Goal: Task Accomplishment & Management: Use online tool/utility

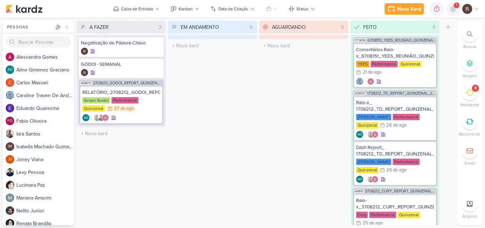
click at [455, 9] on icon at bounding box center [453, 9] width 6 height 6
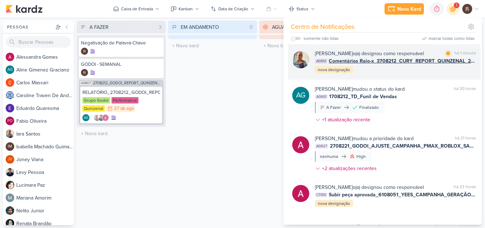
click at [412, 57] on span "Comentários Raio-x_3708212_CURY_REPORT_QUINZENAL_26.08" at bounding box center [402, 60] width 147 height 7
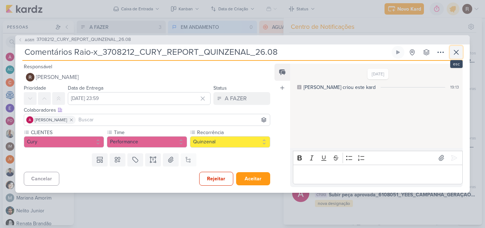
click at [454, 53] on icon at bounding box center [456, 52] width 9 height 9
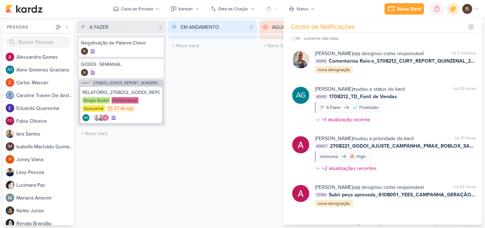
click at [257, 96] on div "A FAZER 3 Mover Para Esquerda Mover Para Direita [GEOGRAPHIC_DATA] Negativação …" at bounding box center [266, 123] width 378 height 204
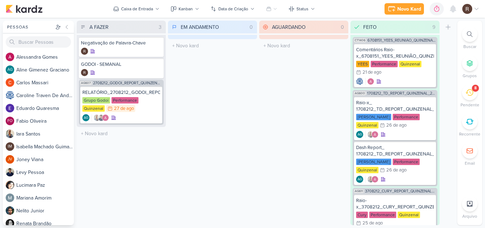
click at [467, 91] on icon at bounding box center [470, 92] width 8 height 8
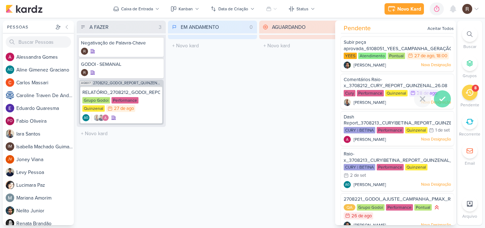
click at [441, 97] on icon at bounding box center [442, 99] width 5 height 4
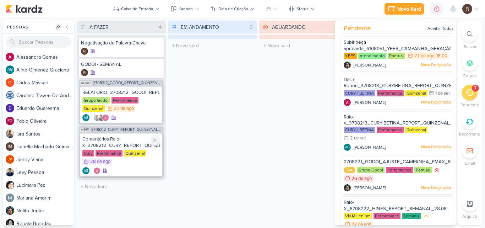
click at [127, 145] on div "Comentários Raio-x_3708212_CURY_REPORT_QUINZENAL_26.08" at bounding box center [121, 142] width 78 height 13
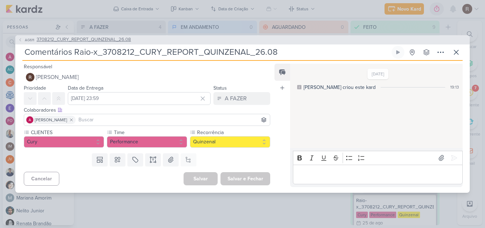
click at [123, 40] on span "3708212_CURY_REPORT_QUINZENAL_26.08" at bounding box center [84, 39] width 94 height 7
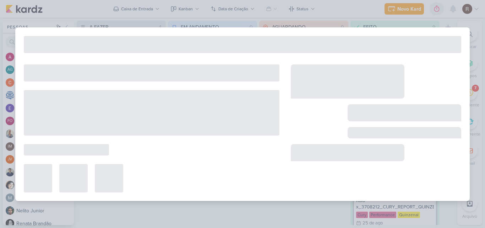
type input "3708212_CURY_REPORT_QUINZENAL_26.08"
type input "[DATE] 14:00"
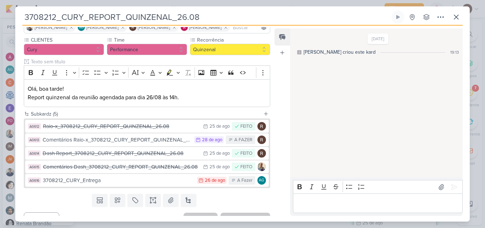
scroll to position [69, 0]
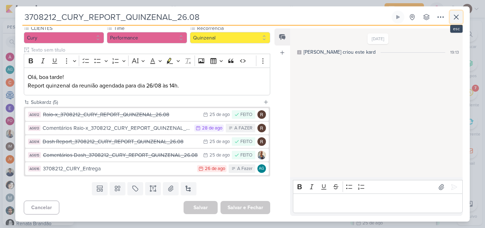
click at [455, 16] on icon at bounding box center [456, 17] width 4 height 4
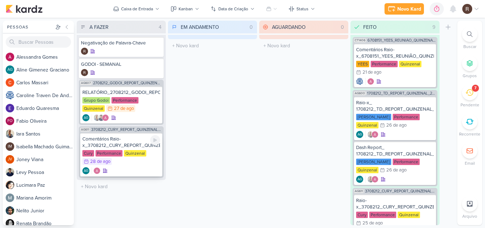
click at [126, 143] on div "Comentários Raio-x_3708212_CURY_REPORT_QUINZENAL_26.08" at bounding box center [121, 142] width 78 height 13
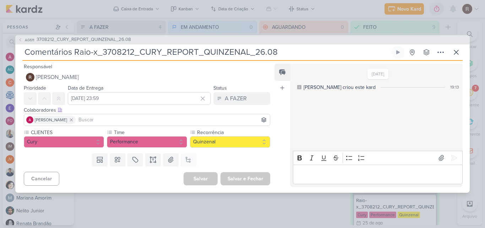
click at [328, 173] on p "Editor editing area: main" at bounding box center [378, 174] width 162 height 9
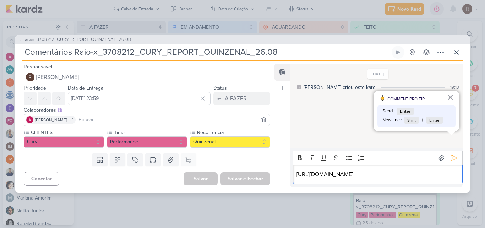
drag, startPoint x: 384, startPoint y: 175, endPoint x: 295, endPoint y: 158, distance: 90.7
click at [295, 164] on div "[URL][DOMAIN_NAME]" at bounding box center [378, 174] width 170 height 20
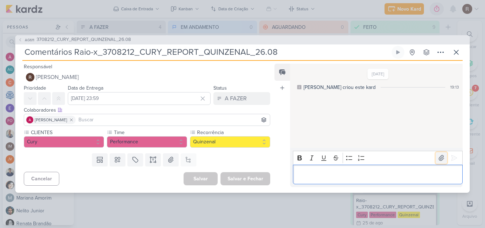
click at [438, 158] on icon at bounding box center [441, 157] width 7 height 7
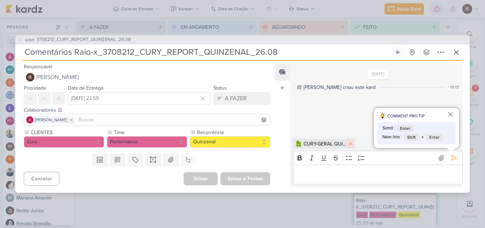
click at [349, 144] on icon at bounding box center [350, 143] width 4 height 4
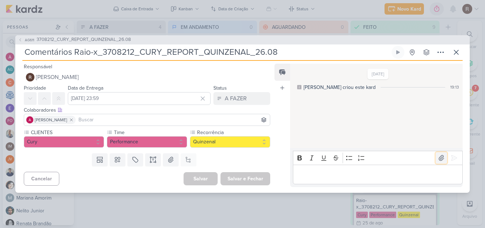
click at [438, 159] on icon at bounding box center [441, 157] width 7 height 7
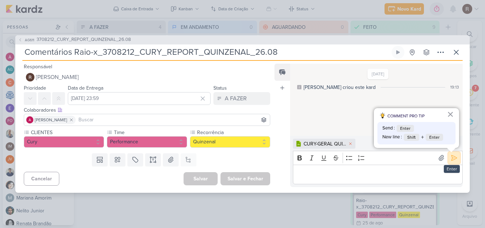
click at [449, 159] on button at bounding box center [454, 157] width 11 height 11
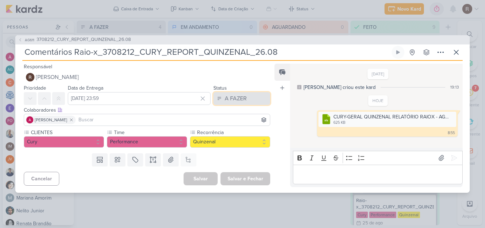
click at [243, 96] on div "A FAZER" at bounding box center [236, 98] width 22 height 9
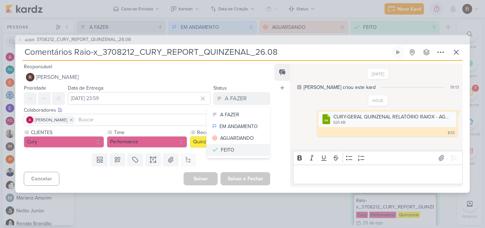
click at [238, 152] on button "FEITO" at bounding box center [238, 150] width 63 height 12
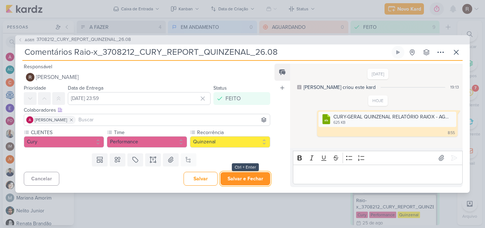
click at [248, 180] on button "Salvar e Fechar" at bounding box center [246, 178] width 50 height 13
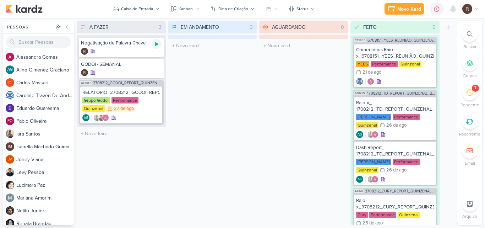
click at [158, 47] on icon at bounding box center [157, 44] width 6 height 6
click at [157, 94] on icon at bounding box center [155, 94] width 6 height 6
